Goal: Information Seeking & Learning: Find specific fact

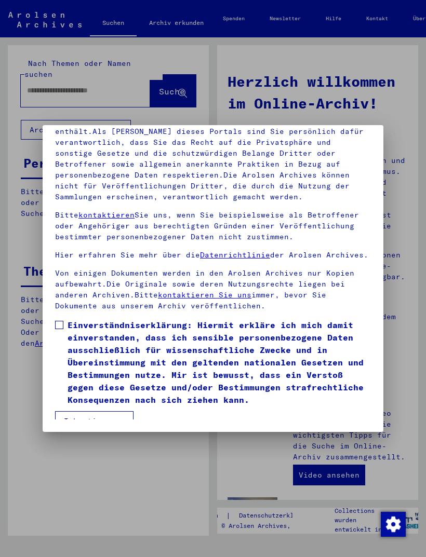
scroll to position [136, 0]
click at [56, 321] on span at bounding box center [59, 325] width 8 height 8
click at [99, 411] on button "Ich stimme zu" at bounding box center [94, 421] width 78 height 20
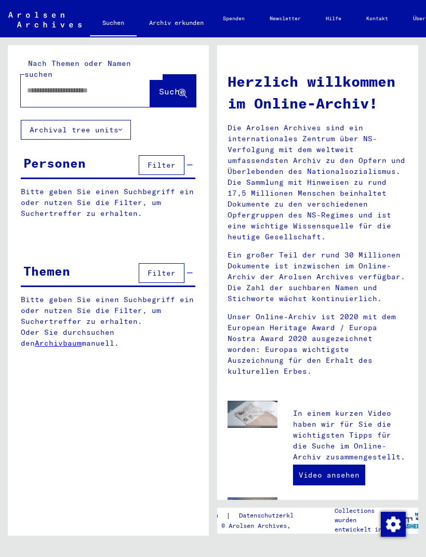
click at [83, 85] on input "text" at bounding box center [73, 90] width 92 height 11
type input "**********"
click at [162, 86] on span "Suche" at bounding box center [172, 91] width 26 height 10
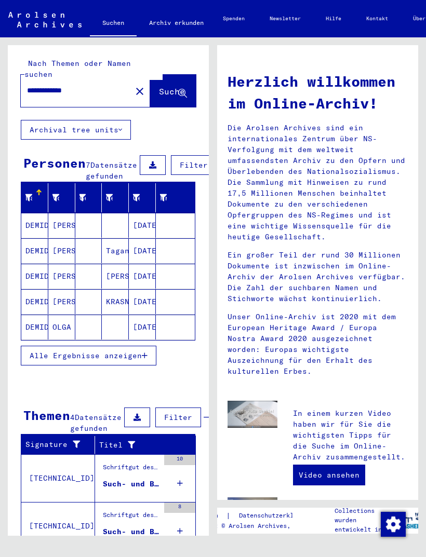
click at [39, 278] on mat-cell "DEMIDOWA" at bounding box center [34, 276] width 27 height 25
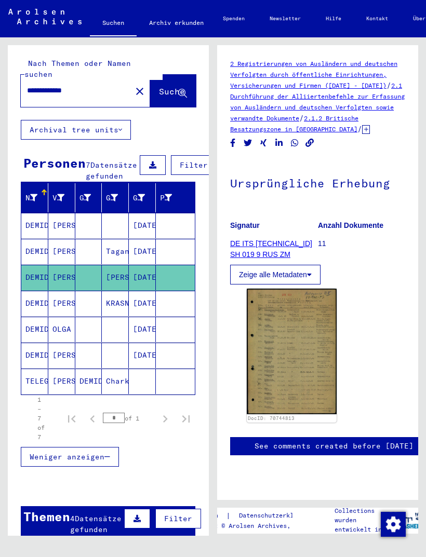
click at [42, 378] on mat-cell "TELEGENKO" at bounding box center [34, 380] width 27 height 25
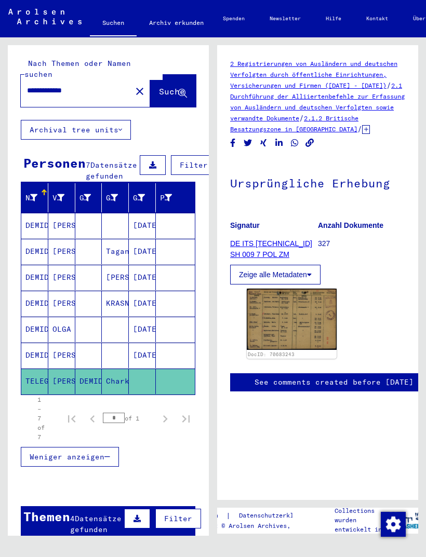
click at [297, 324] on img at bounding box center [292, 319] width 90 height 61
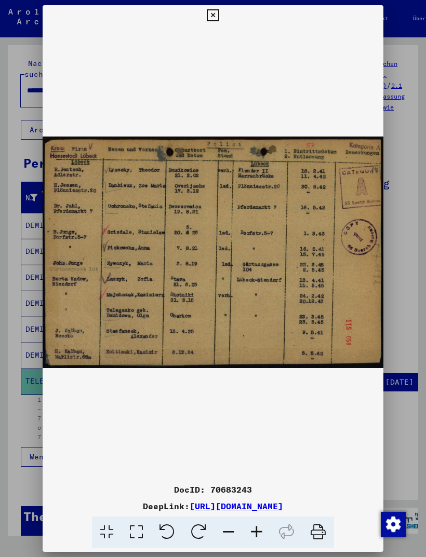
click at [222, 17] on button at bounding box center [212, 15] width 18 height 21
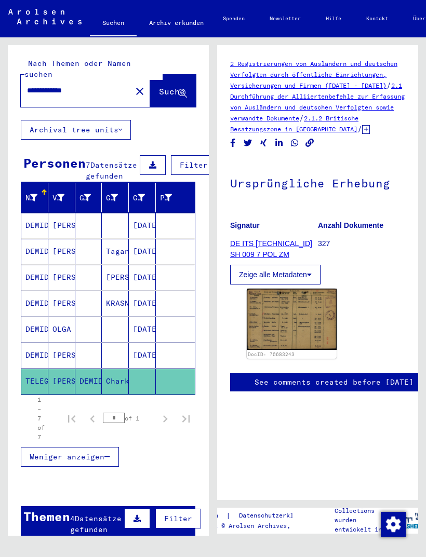
click at [30, 250] on mat-cell "DEMIDOWA" at bounding box center [34, 251] width 27 height 25
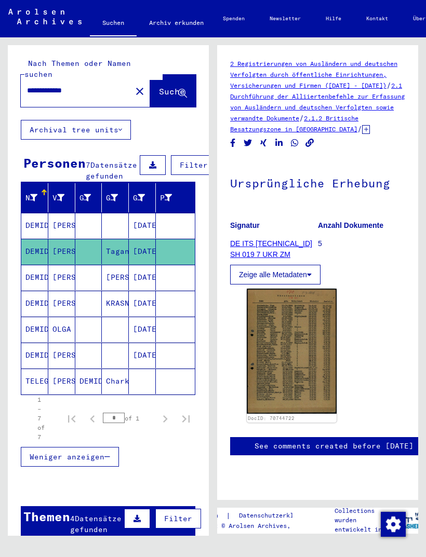
click at [301, 344] on img at bounding box center [292, 351] width 90 height 125
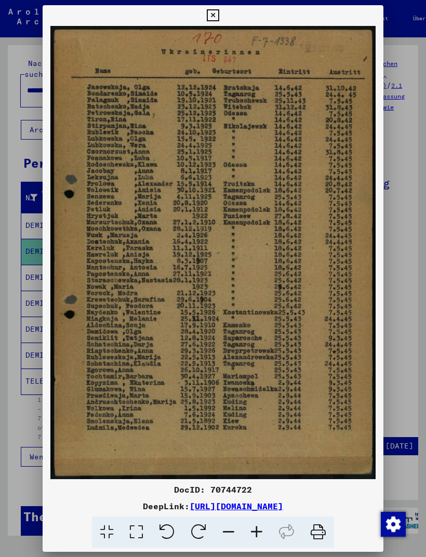
click at [218, 11] on icon at bounding box center [213, 15] width 12 height 12
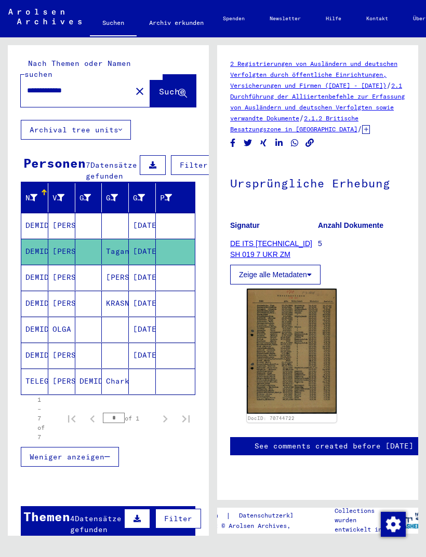
click at [70, 222] on mat-cell "[PERSON_NAME]" at bounding box center [61, 225] width 27 height 25
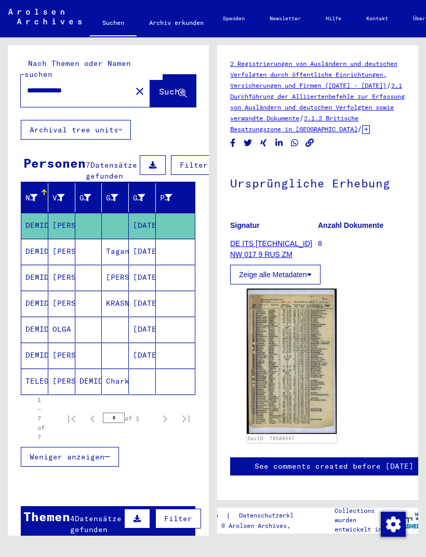
click at [46, 329] on mat-cell "DEMIDOWA" at bounding box center [34, 329] width 27 height 25
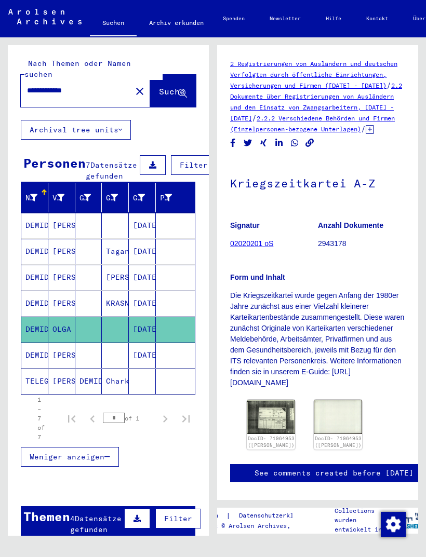
click at [266, 427] on img at bounding box center [271, 417] width 48 height 34
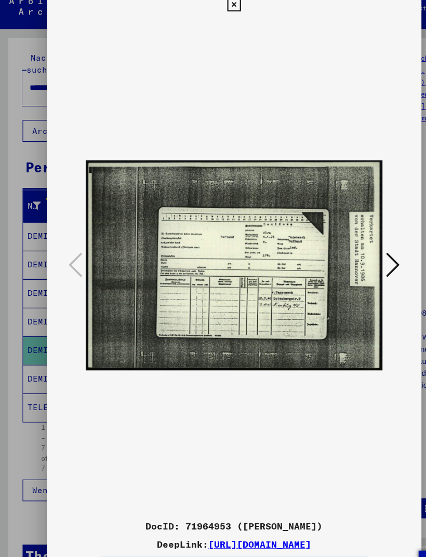
click at [350, 242] on button at bounding box center [357, 253] width 19 height 30
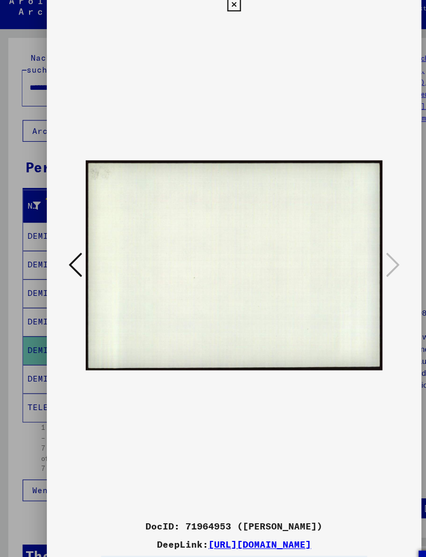
click at [222, 8] on button at bounding box center [212, 15] width 18 height 21
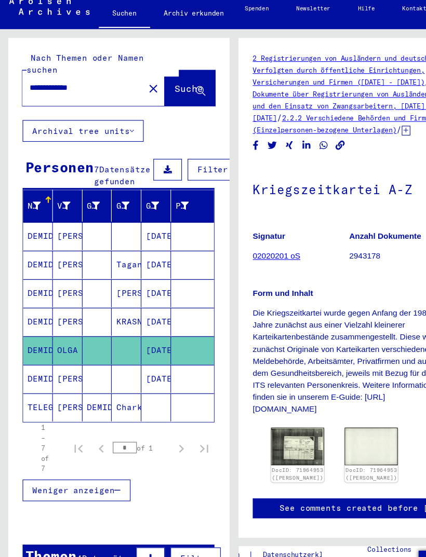
click at [58, 371] on mat-cell "[PERSON_NAME]" at bounding box center [61, 380] width 27 height 25
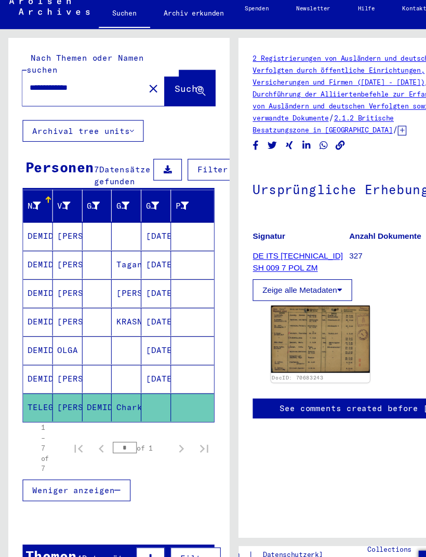
click at [288, 317] on img at bounding box center [292, 319] width 90 height 61
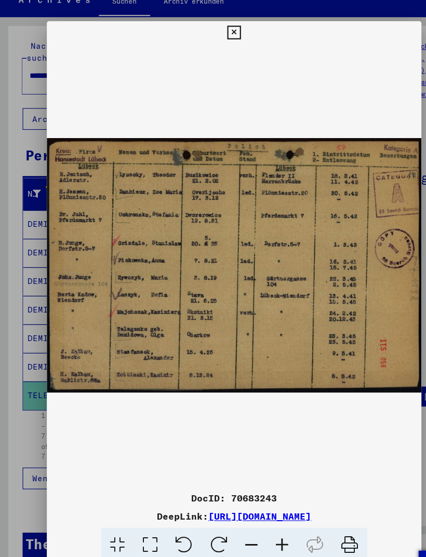
click at [218, 34] on icon at bounding box center [213, 40] width 12 height 12
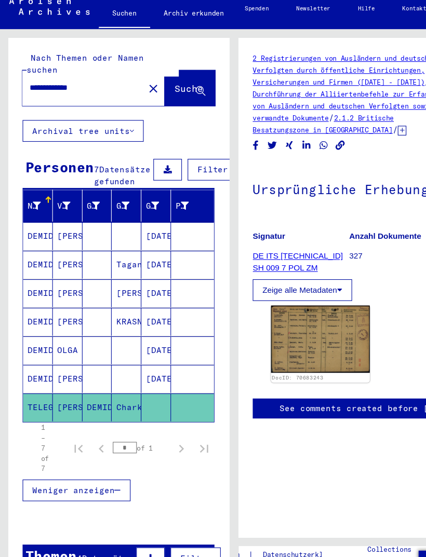
click at [38, 345] on mat-cell "DEMIDOWA" at bounding box center [34, 355] width 27 height 25
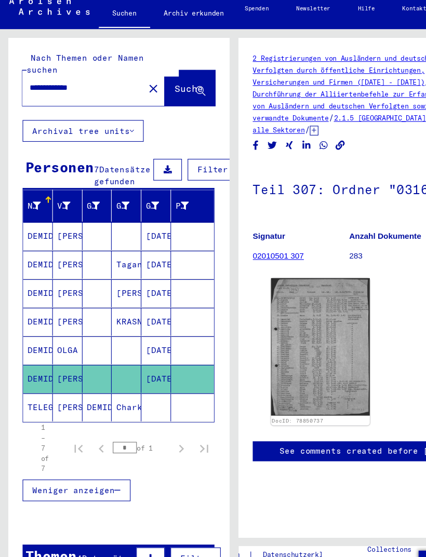
click at [133, 85] on mat-icon "close" at bounding box center [139, 91] width 12 height 12
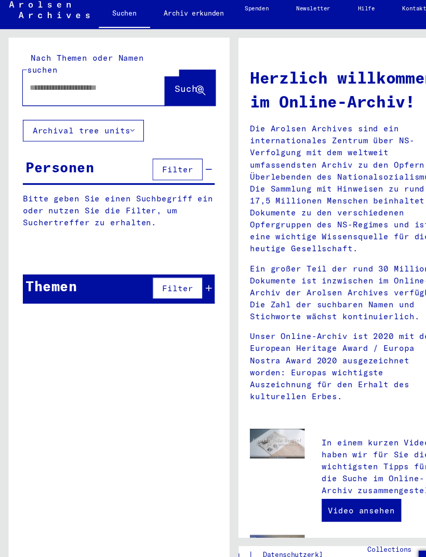
click at [80, 85] on input "text" at bounding box center [73, 90] width 92 height 11
type input "**********"
click at [159, 86] on span "Suche" at bounding box center [172, 91] width 26 height 10
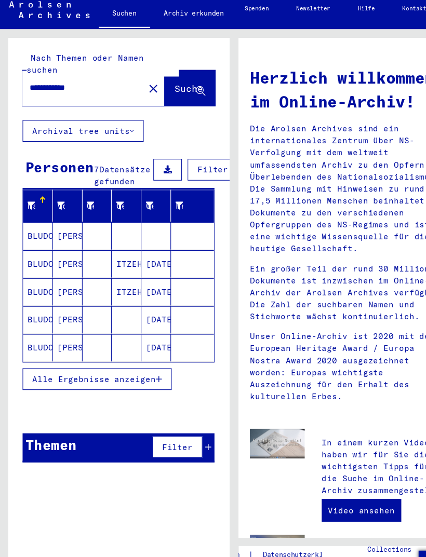
click at [43, 213] on mat-cell "BLUDOWA" at bounding box center [34, 225] width 27 height 25
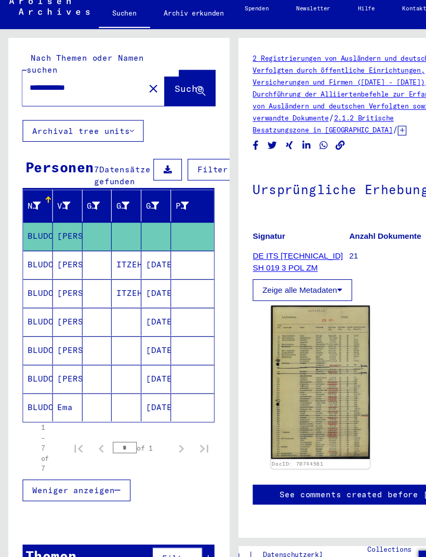
click at [296, 346] on img at bounding box center [292, 359] width 90 height 140
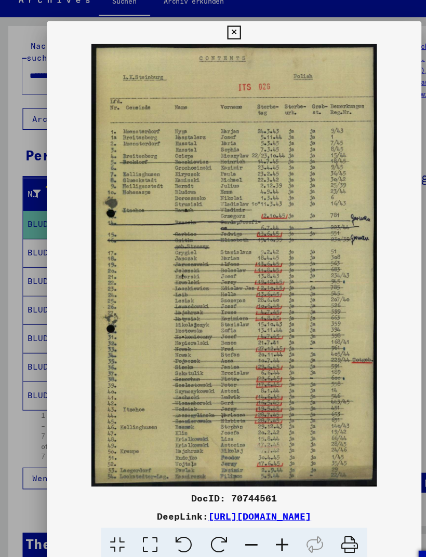
click at [218, 34] on icon at bounding box center [213, 40] width 12 height 12
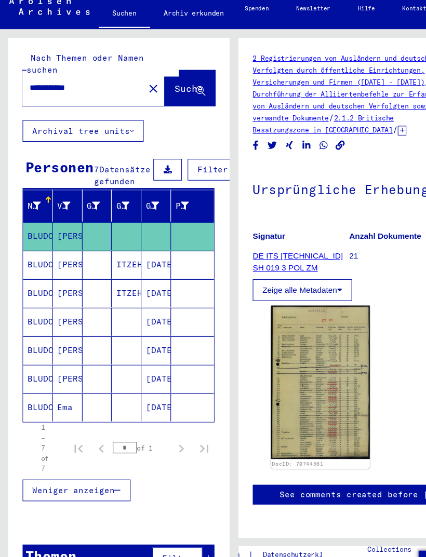
click at [40, 291] on mat-cell "BLUDOWA" at bounding box center [34, 303] width 27 height 25
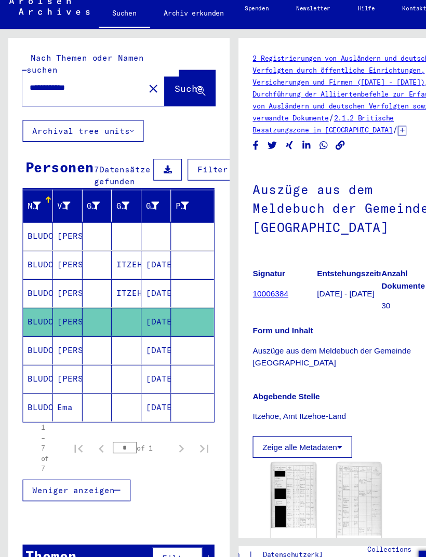
click at [36, 318] on mat-cell "BLUDOWA" at bounding box center [34, 329] width 27 height 25
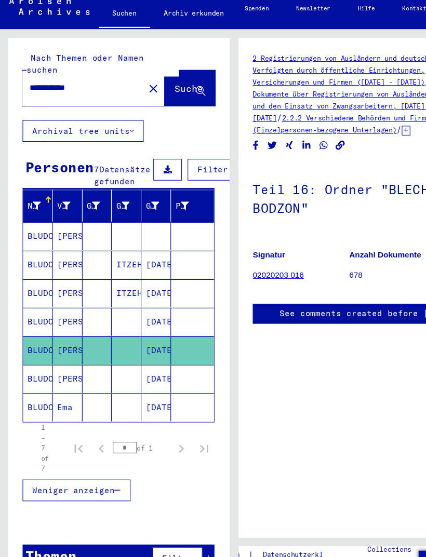
click at [47, 343] on mat-cell "BLUDOWA" at bounding box center [34, 355] width 27 height 25
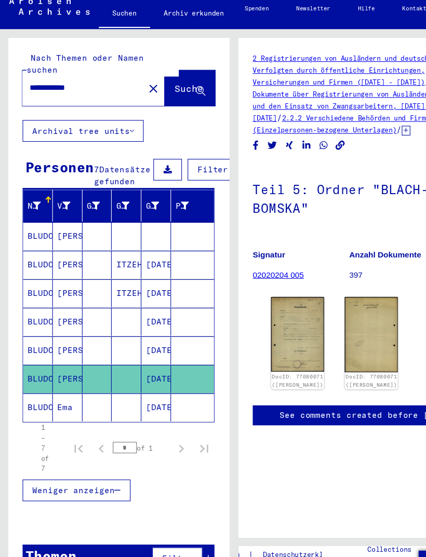
click at [268, 309] on img at bounding box center [271, 315] width 48 height 68
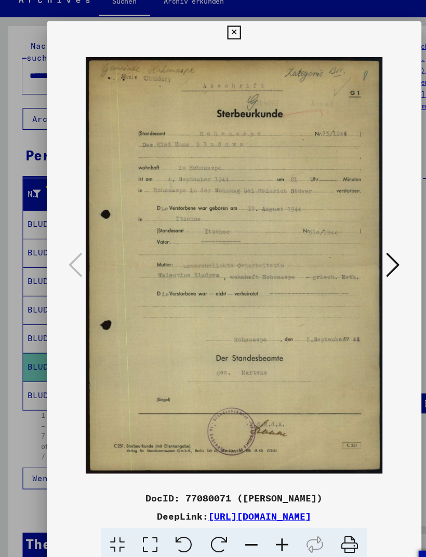
click at [358, 239] on icon at bounding box center [357, 251] width 12 height 25
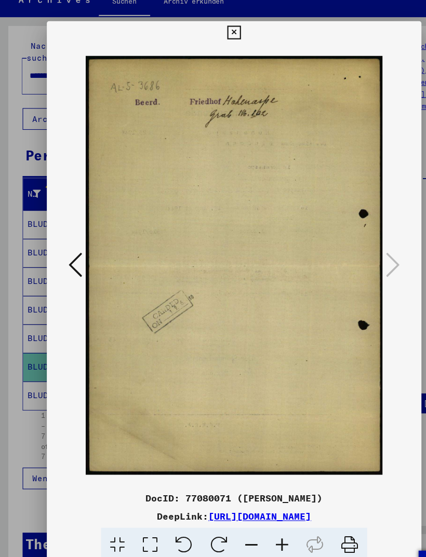
click at [218, 34] on icon at bounding box center [213, 40] width 12 height 12
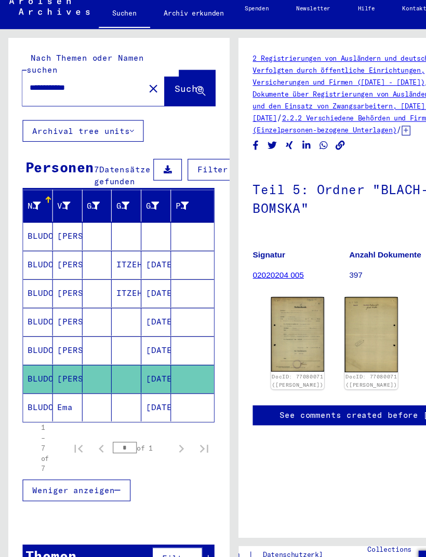
click at [32, 372] on mat-cell "BLUDOWA" at bounding box center [34, 380] width 27 height 25
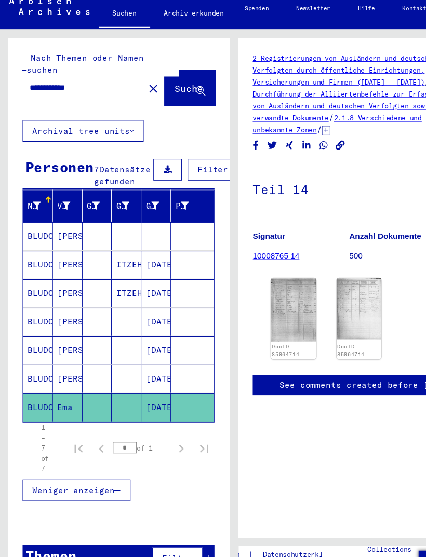
click at [265, 297] on img at bounding box center [267, 293] width 41 height 58
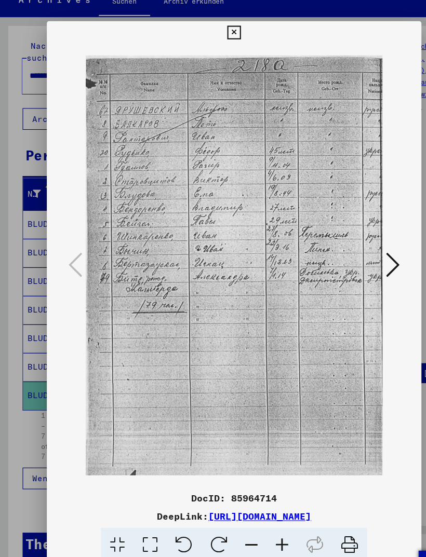
click at [218, 34] on icon at bounding box center [213, 40] width 12 height 12
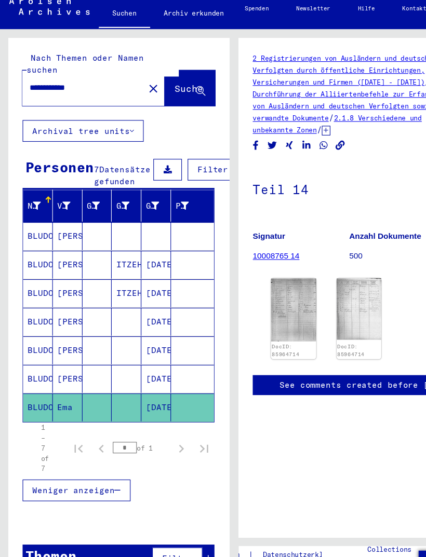
click at [40, 326] on mat-cell "BLUDOWA" at bounding box center [34, 329] width 27 height 25
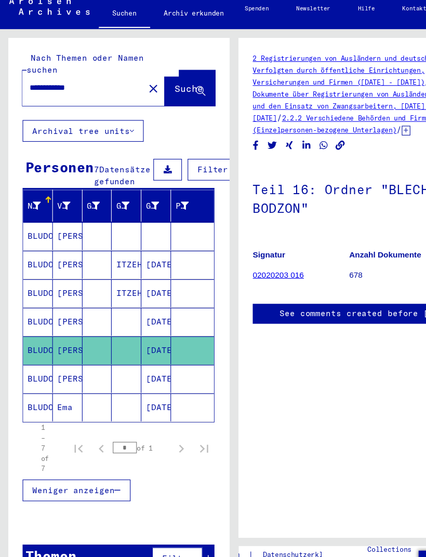
click at [39, 291] on mat-cell "BLUDOWA" at bounding box center [34, 303] width 27 height 25
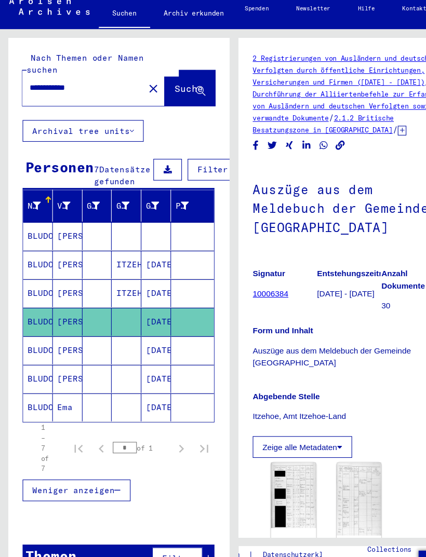
click at [46, 347] on mat-cell "BLUDOWA" at bounding box center [34, 355] width 27 height 25
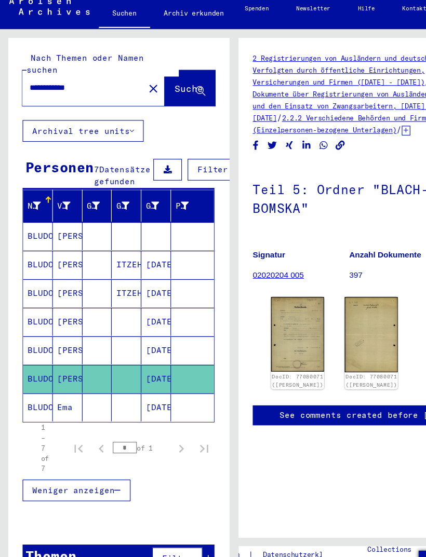
click at [259, 308] on img at bounding box center [271, 315] width 48 height 68
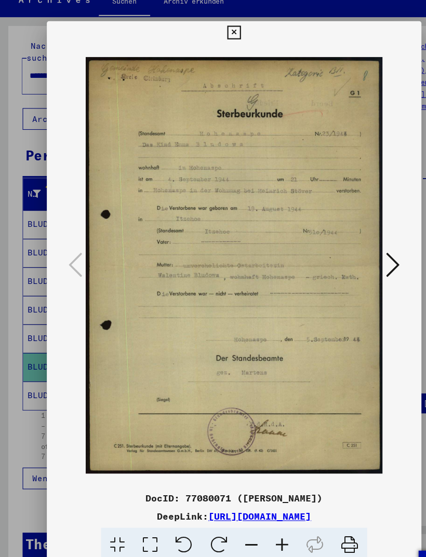
click at [218, 34] on icon at bounding box center [213, 40] width 12 height 12
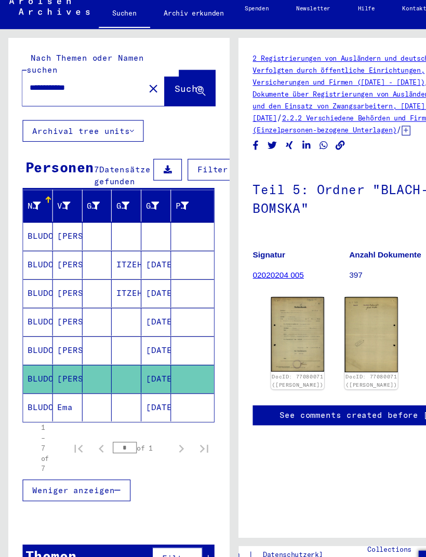
click at [133, 85] on mat-icon "close" at bounding box center [139, 91] width 12 height 12
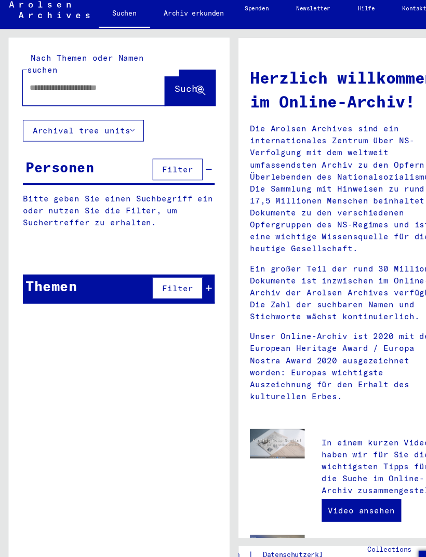
click at [46, 85] on input "text" at bounding box center [73, 90] width 92 height 11
type input "**********"
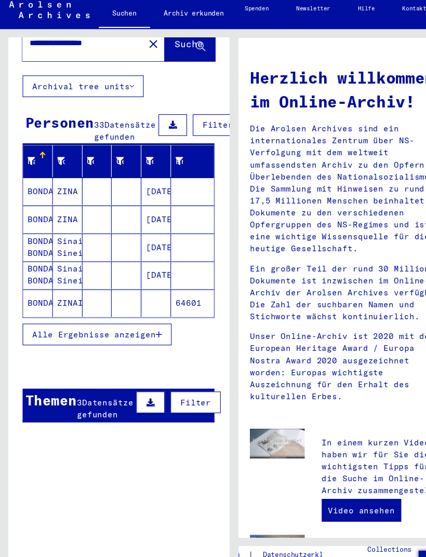
scroll to position [41, 0]
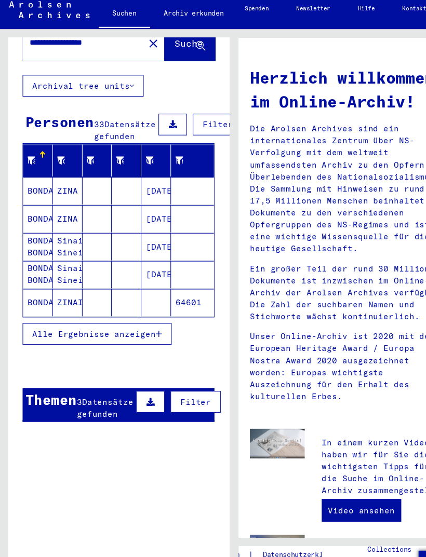
click at [136, 310] on span "Alle Ergebnisse anzeigen" at bounding box center [86, 314] width 112 height 9
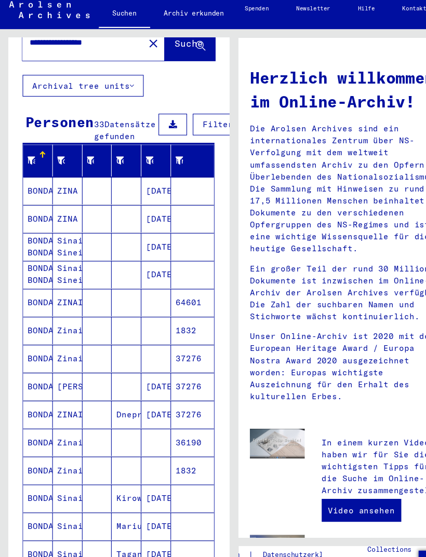
click at [36, 275] on mat-cell "BONDARENKO" at bounding box center [34, 285] width 27 height 25
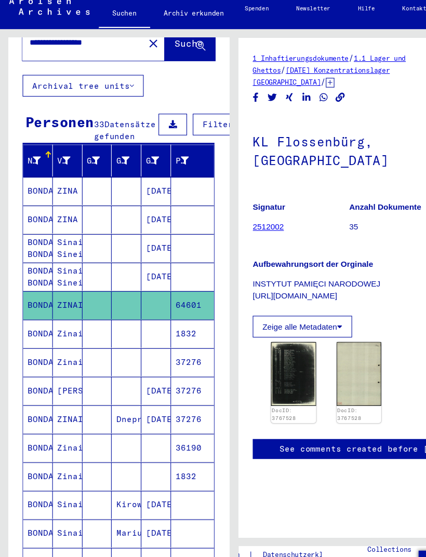
click at [261, 343] on img at bounding box center [267, 351] width 41 height 58
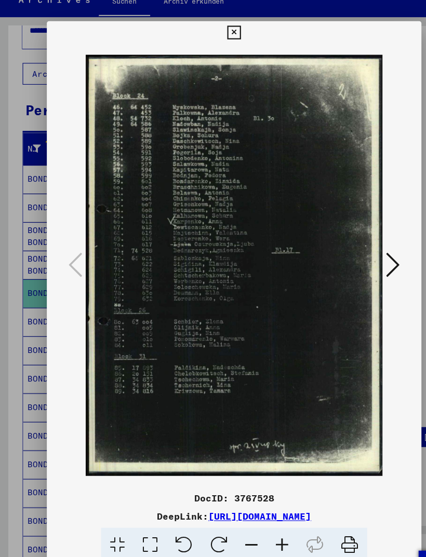
click at [346, 239] on img at bounding box center [213, 252] width 270 height 403
click at [349, 238] on button at bounding box center [357, 253] width 19 height 30
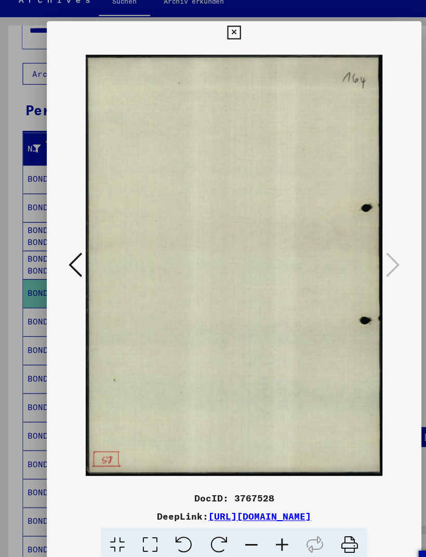
click at [222, 30] on button at bounding box center [212, 40] width 18 height 21
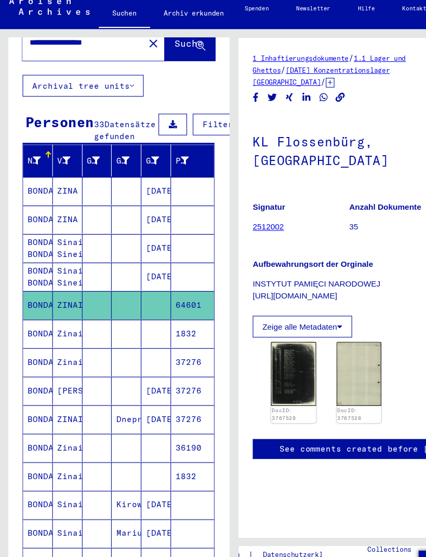
click at [55, 306] on mat-cell "Zinaida" at bounding box center [61, 314] width 27 height 25
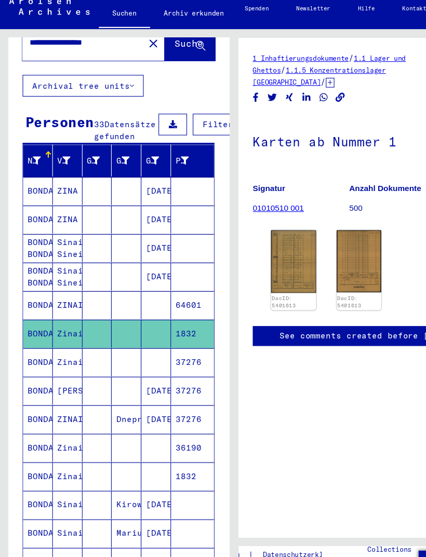
click at [272, 242] on img at bounding box center [267, 248] width 41 height 57
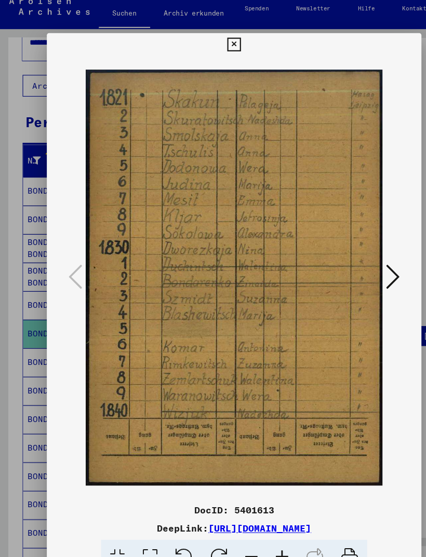
click at [361, 243] on icon at bounding box center [357, 251] width 12 height 25
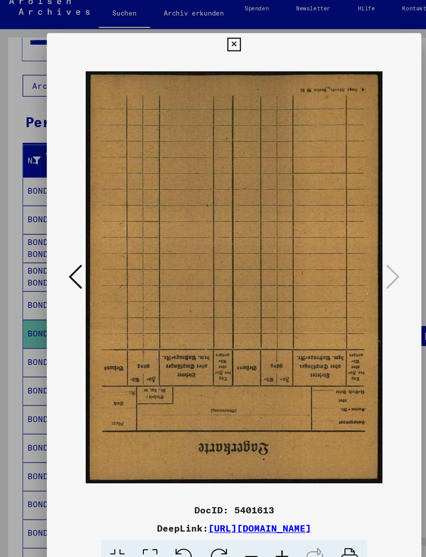
click at [218, 37] on icon at bounding box center [213, 40] width 12 height 12
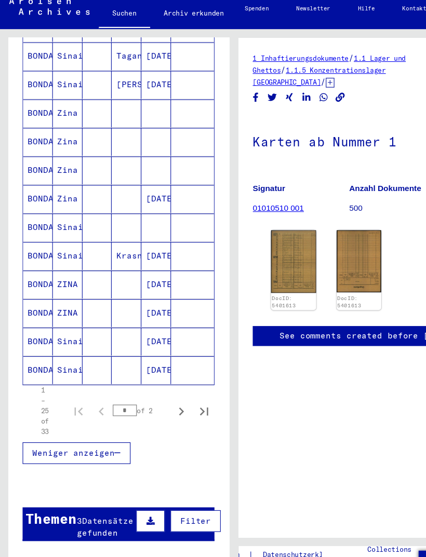
scroll to position [524, -1]
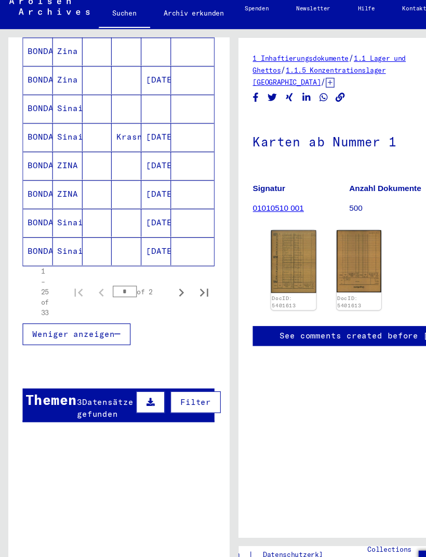
click at [160, 270] on icon "Next page" at bounding box center [165, 277] width 15 height 15
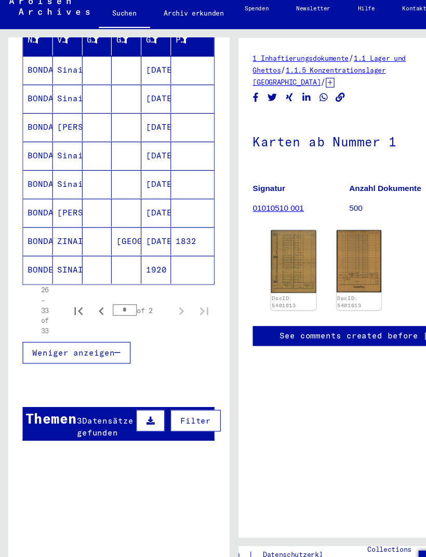
scroll to position [149, 0]
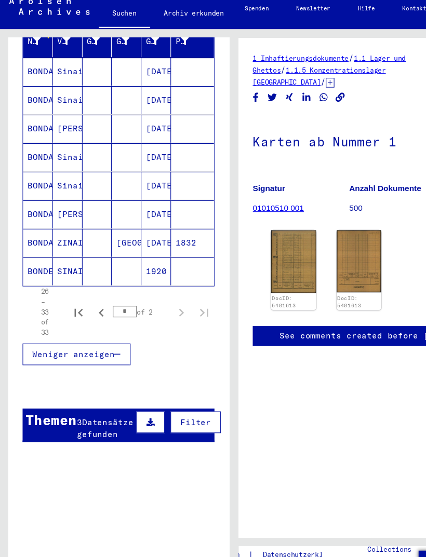
click at [45, 248] on mat-cell "BONDERENKA" at bounding box center [34, 257] width 27 height 25
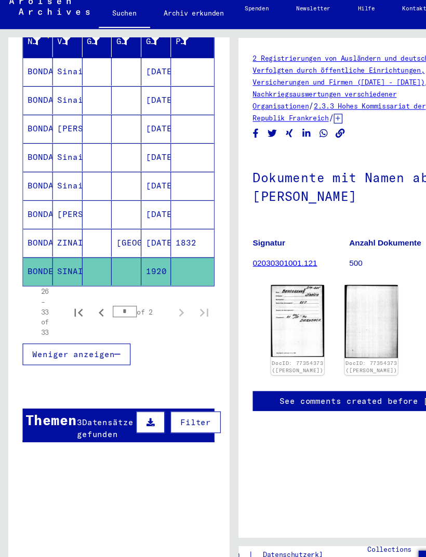
click at [264, 282] on img at bounding box center [271, 302] width 48 height 65
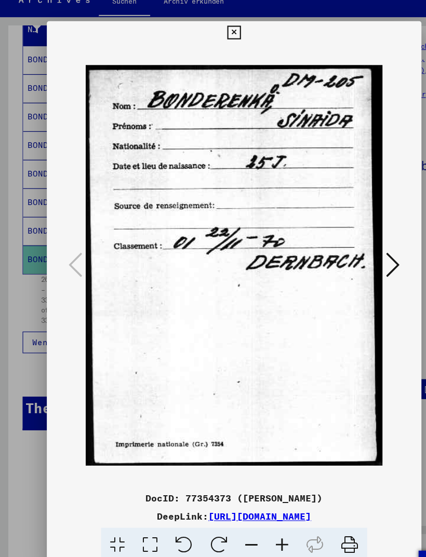
click at [358, 239] on icon at bounding box center [357, 251] width 12 height 25
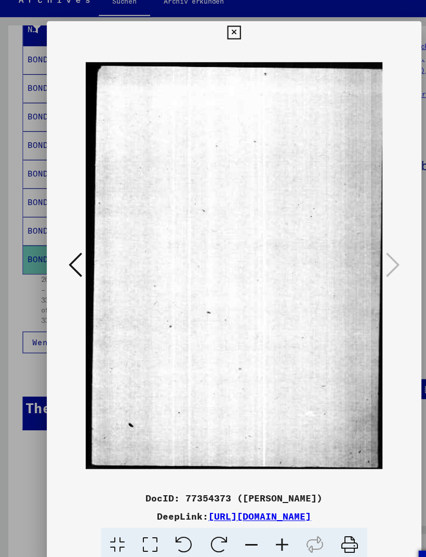
click at [218, 34] on icon at bounding box center [213, 40] width 12 height 12
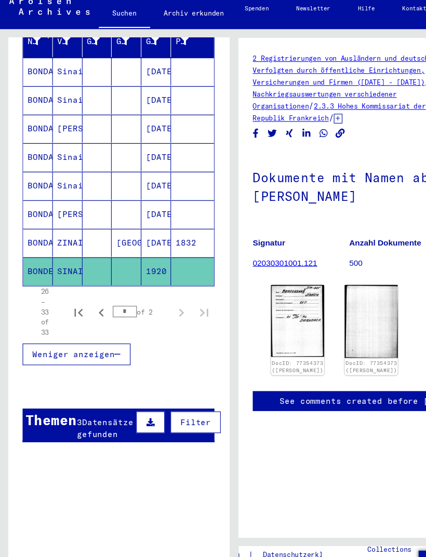
click at [63, 225] on mat-cell "ZINAIDA" at bounding box center [61, 231] width 27 height 25
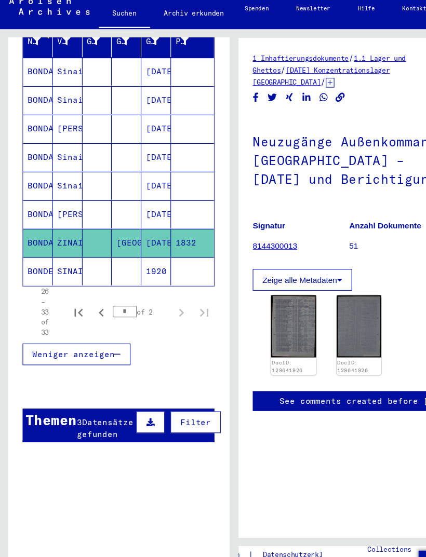
click at [32, 172] on mat-cell "BONDARENKO" at bounding box center [34, 179] width 27 height 25
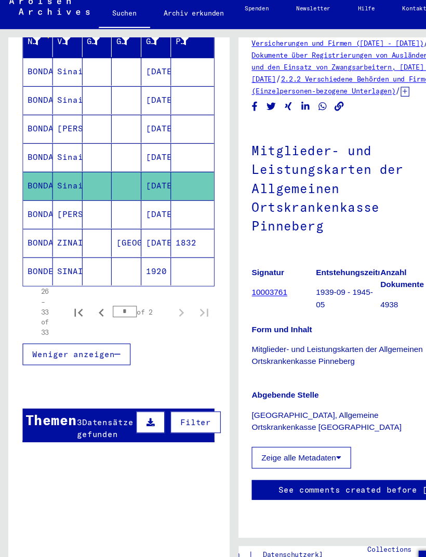
scroll to position [76, 1]
click at [42, 141] on mat-cell "BONDARENKO" at bounding box center [34, 153] width 27 height 25
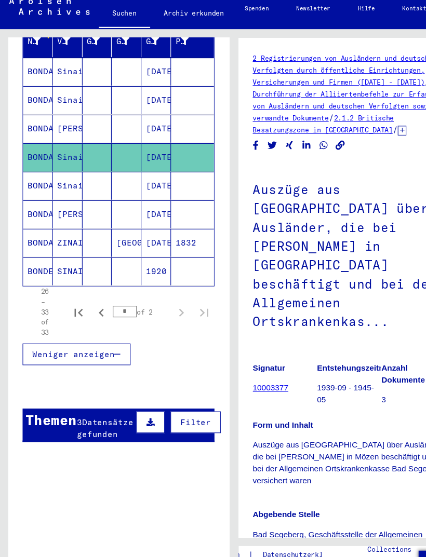
click at [34, 115] on mat-cell "BONDARENKO" at bounding box center [34, 127] width 27 height 25
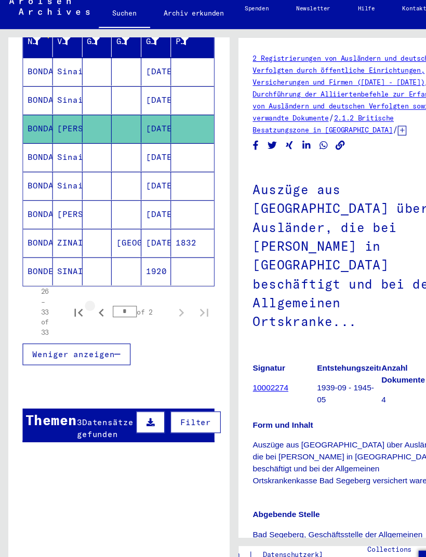
click at [94, 288] on icon "Previous page" at bounding box center [92, 295] width 15 height 15
type input "*"
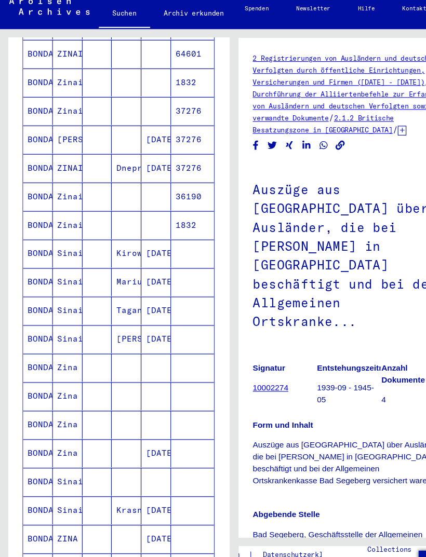
scroll to position [269, 0]
click at [43, 308] on mat-cell "BONDARENKO" at bounding box center [34, 319] width 27 height 25
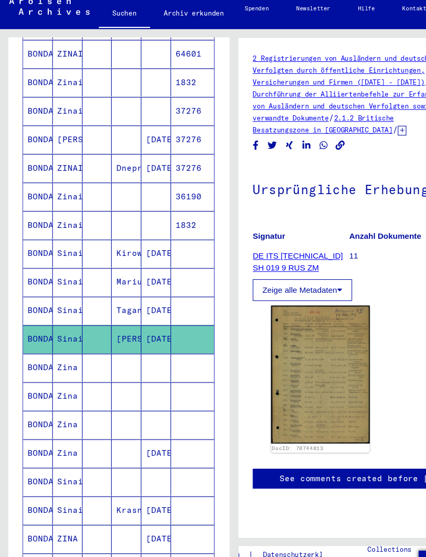
click at [294, 350] on img at bounding box center [292, 352] width 90 height 126
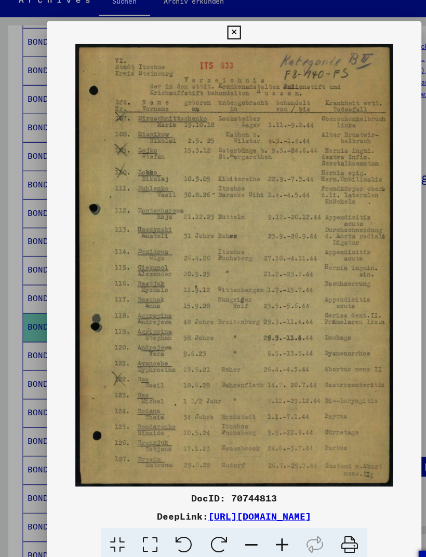
click at [218, 34] on icon at bounding box center [213, 40] width 12 height 12
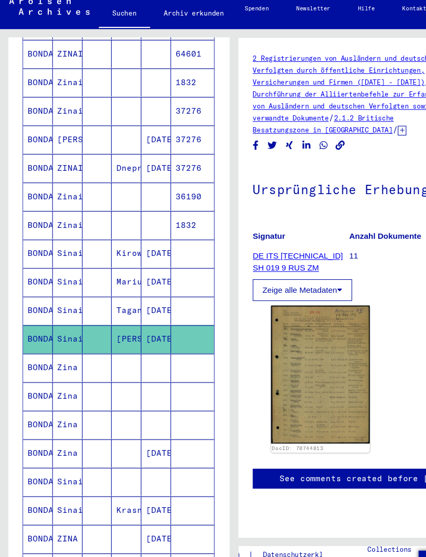
scroll to position [12, 0]
click at [141, 281] on mat-cell "[DATE]" at bounding box center [142, 293] width 27 height 25
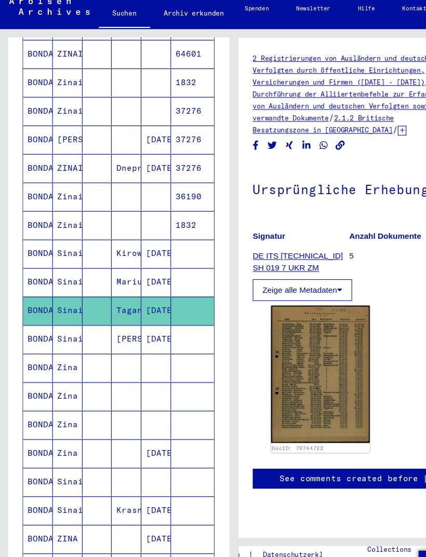
click at [292, 343] on img at bounding box center [292, 351] width 90 height 125
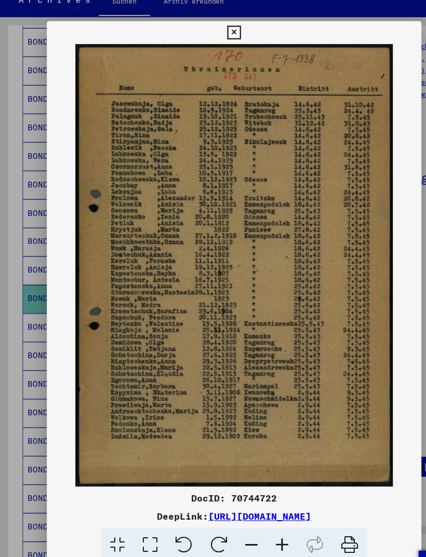
click at [218, 34] on icon at bounding box center [213, 40] width 12 height 12
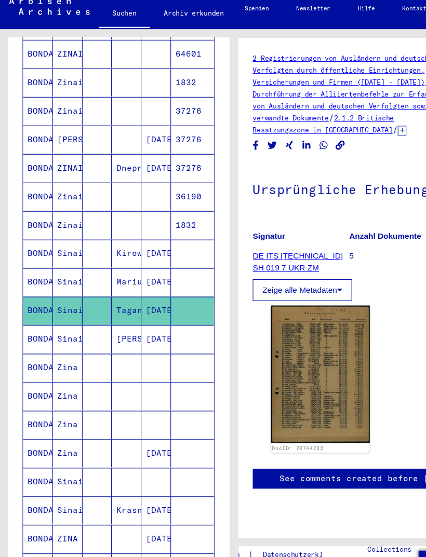
scroll to position [45, 0]
click at [29, 177] on mat-cell "BONDARENKO" at bounding box center [34, 189] width 27 height 25
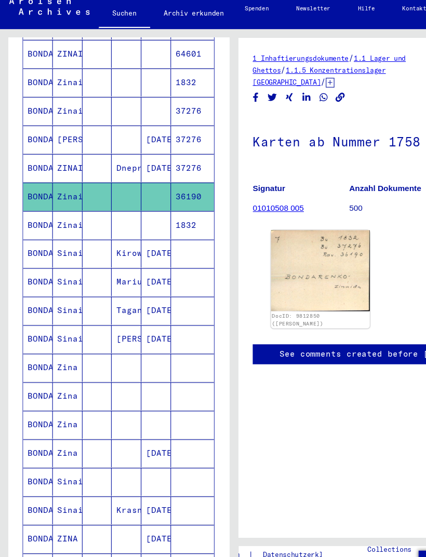
click at [45, 203] on mat-cell "BONDARENKO" at bounding box center [34, 215] width 27 height 25
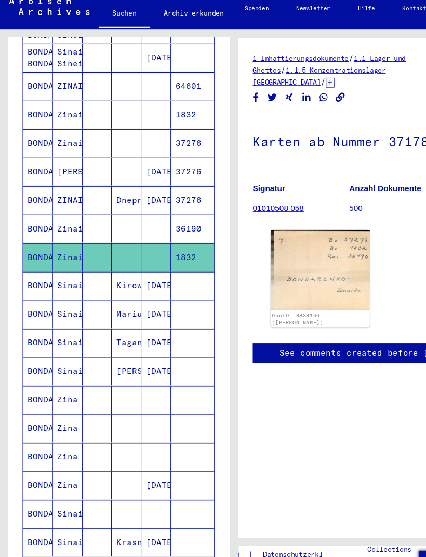
scroll to position [239, 0]
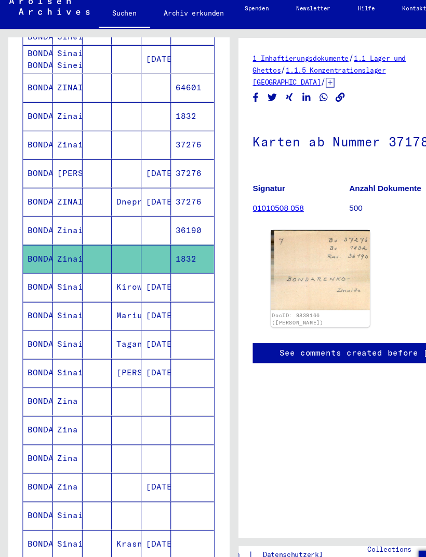
click at [38, 130] on mat-cell "BONDARENKO" at bounding box center [34, 142] width 27 height 25
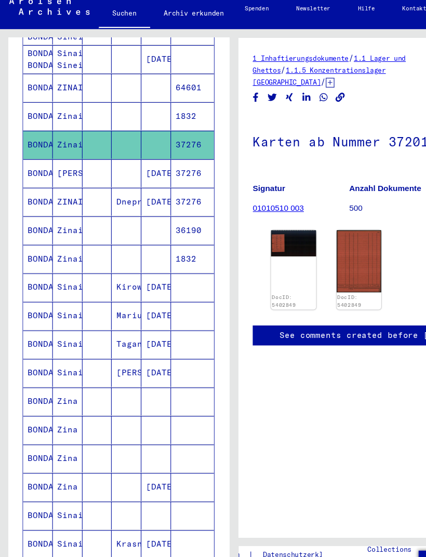
click at [274, 220] on img at bounding box center [267, 232] width 41 height 24
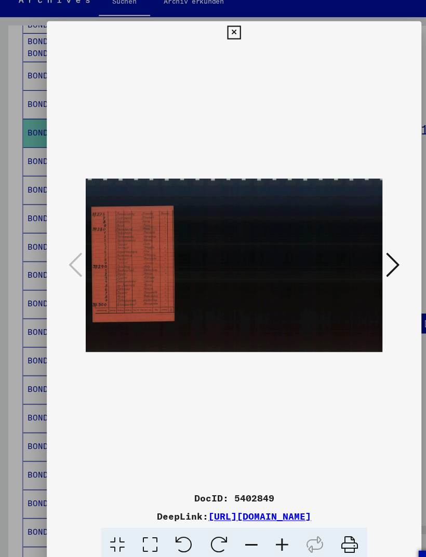
click at [356, 239] on icon at bounding box center [357, 251] width 12 height 25
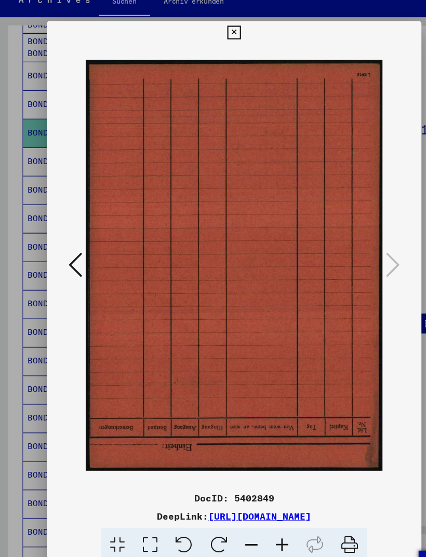
click at [222, 31] on button at bounding box center [212, 40] width 18 height 21
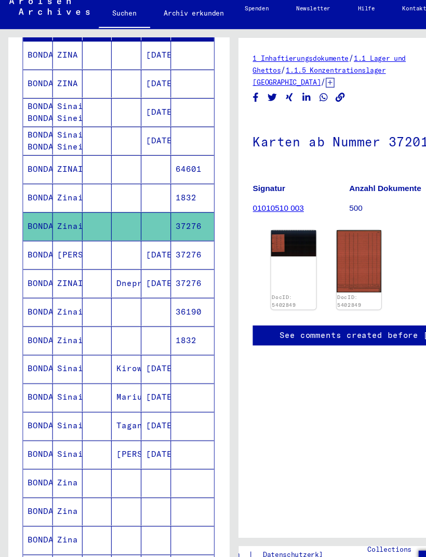
scroll to position [164, 0]
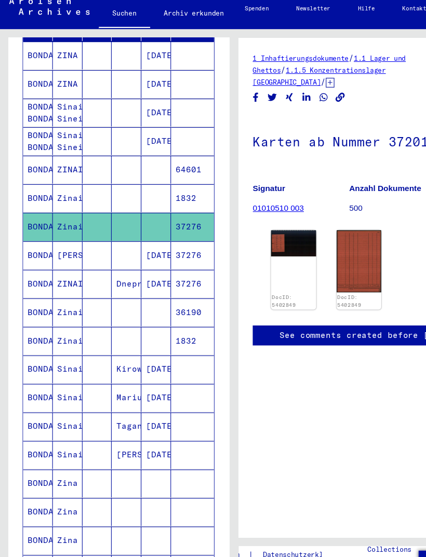
click at [32, 153] on mat-cell "BONDARENKO" at bounding box center [34, 165] width 27 height 25
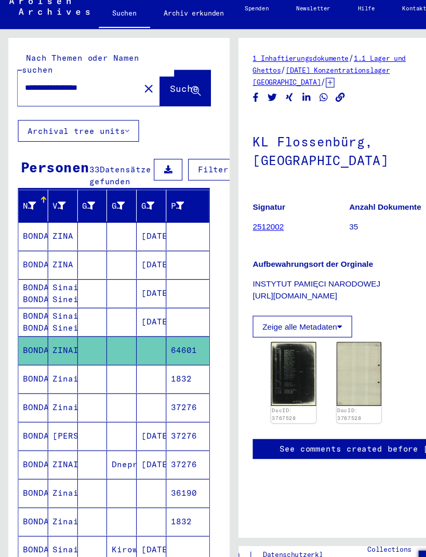
scroll to position [0, 5]
